Goal: Transaction & Acquisition: Purchase product/service

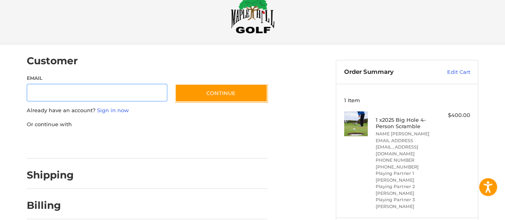
scroll to position [20, 0]
click at [97, 93] on input "Email" at bounding box center [97, 92] width 140 height 18
type input "**********"
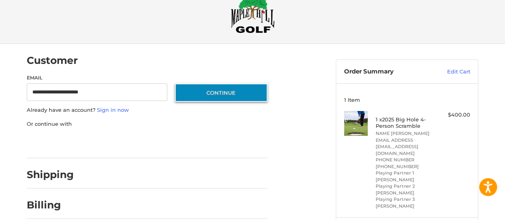
click at [219, 88] on button "Continue" at bounding box center [221, 92] width 93 height 18
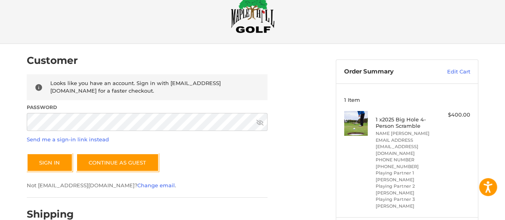
click at [262, 122] on icon at bounding box center [259, 123] width 7 height 6
click at [51, 157] on button "Sign In" at bounding box center [50, 162] width 46 height 18
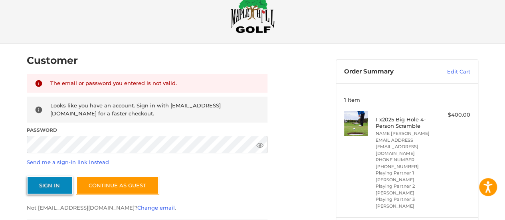
click at [49, 178] on button "Sign In" at bounding box center [50, 185] width 46 height 18
click at [56, 183] on button "Sign In" at bounding box center [50, 185] width 46 height 18
click at [107, 109] on div "Looks like you have an account. Sign in with [EMAIL_ADDRESS][DOMAIN_NAME] for a…" at bounding box center [154, 110] width 209 height 16
click at [201, 177] on div "Sign In Continue as guest" at bounding box center [147, 185] width 241 height 18
click at [60, 185] on button "Sign In" at bounding box center [50, 185] width 46 height 18
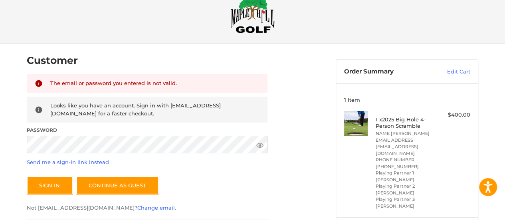
click at [260, 146] on icon at bounding box center [259, 145] width 7 height 5
click at [260, 146] on icon at bounding box center [259, 145] width 7 height 7
click at [62, 186] on button "Sign In" at bounding box center [50, 185] width 46 height 18
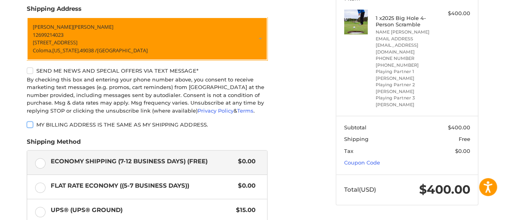
scroll to position [132, 0]
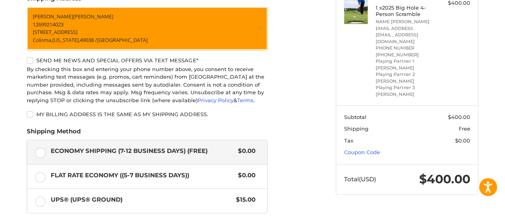
click at [29, 63] on label "Send me news and special offers via text message*" at bounding box center [147, 60] width 241 height 6
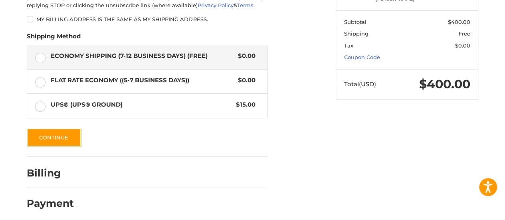
scroll to position [227, 0]
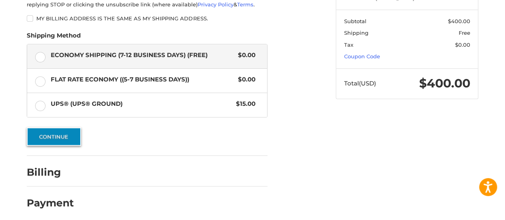
click at [56, 129] on button "Continue" at bounding box center [54, 136] width 54 height 18
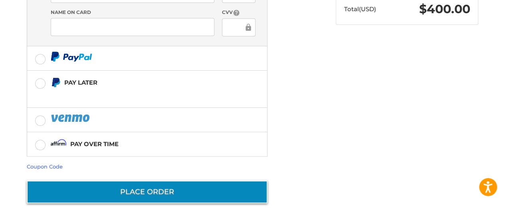
scroll to position [301, 0]
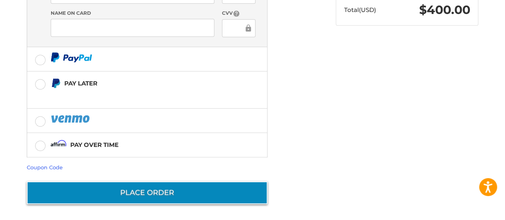
click at [242, 193] on button "Place Order" at bounding box center [147, 192] width 241 height 23
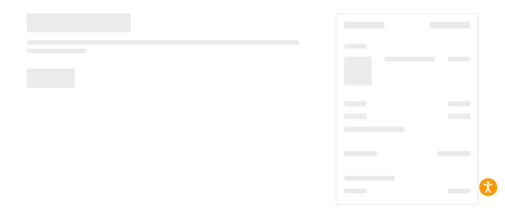
scroll to position [66, 0]
